Goal: Task Accomplishment & Management: Use online tool/utility

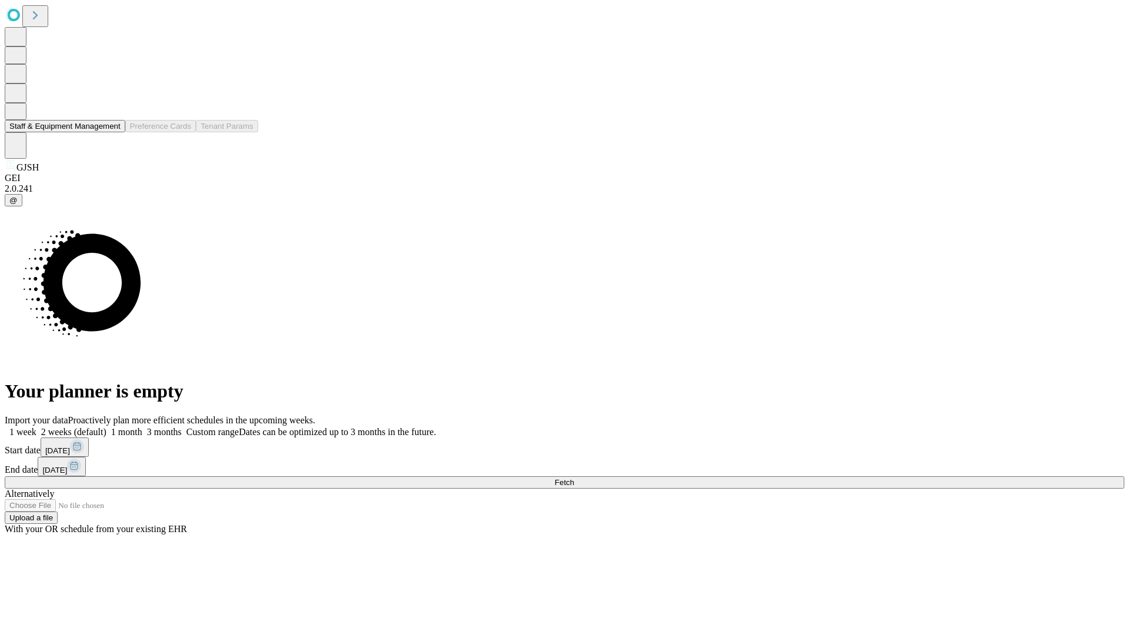
click at [112, 132] on button "Staff & Equipment Management" at bounding box center [65, 126] width 121 height 12
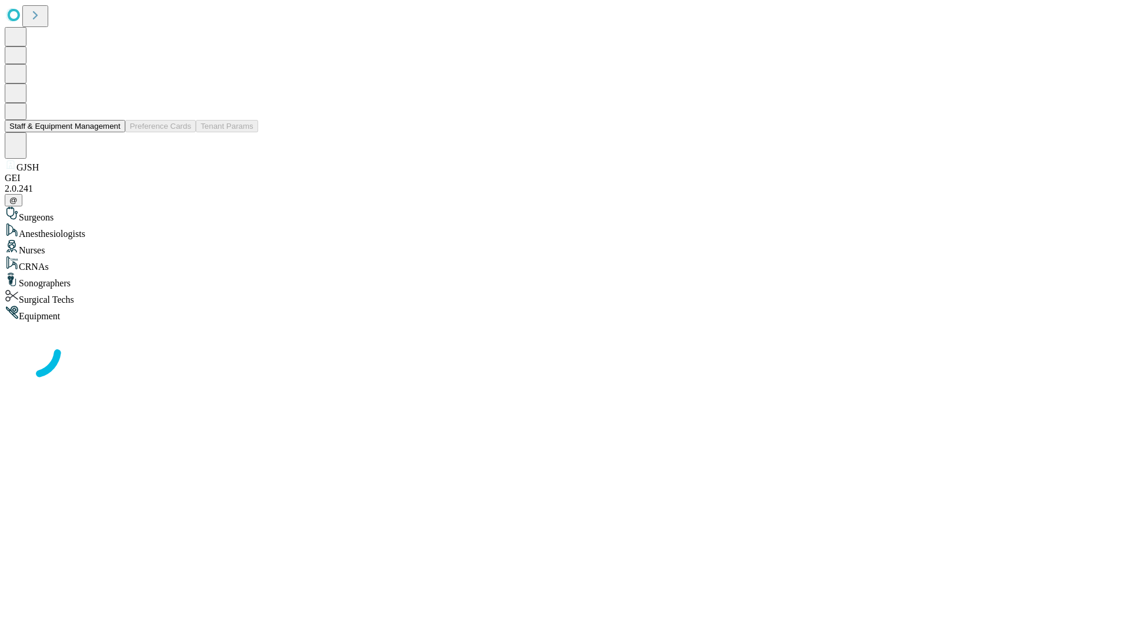
click at [112, 132] on button "Staff & Equipment Management" at bounding box center [65, 126] width 121 height 12
